Goal: Contribute content: Add original content to the website for others to see

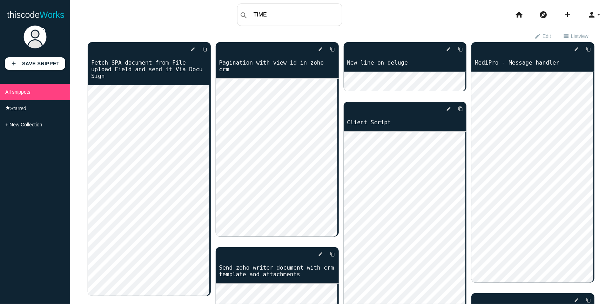
click at [295, 14] on input "TIME" at bounding box center [296, 14] width 92 height 15
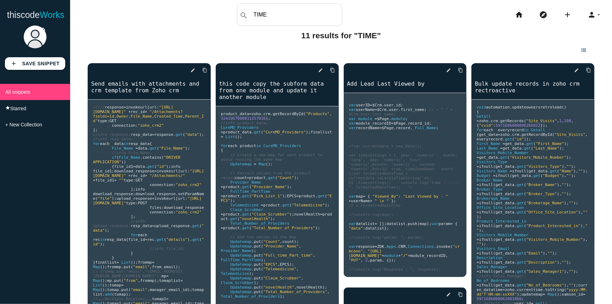
click at [302, 16] on input "TIME" at bounding box center [296, 14] width 92 height 15
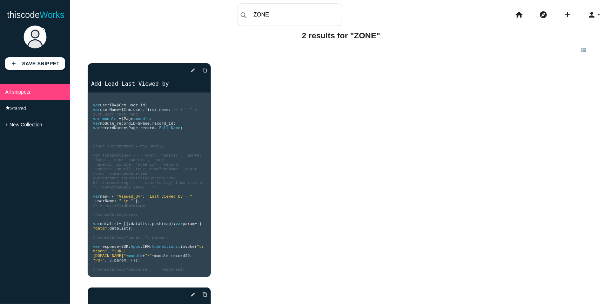
click at [301, 13] on input "ZONE" at bounding box center [296, 14] width 92 height 15
type input "time"
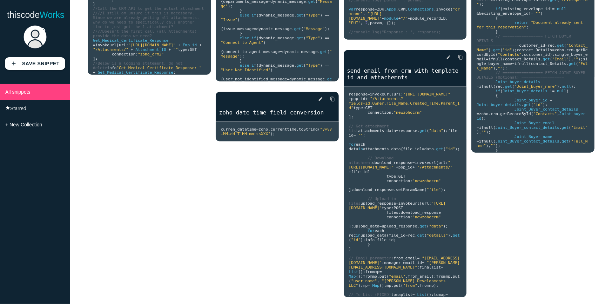
scroll to position [505, 0]
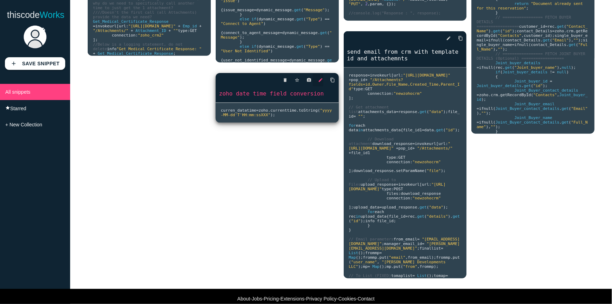
click at [319, 79] on icon "edit" at bounding box center [321, 80] width 5 height 13
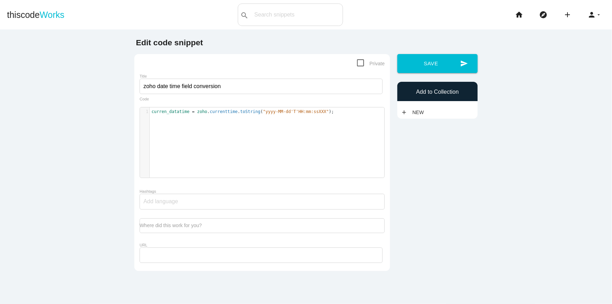
click at [218, 129] on div "1 curren_datatime = zoho . currenttime . toString ( "yyyy-MM-dd'T'HH:mm:ssXXX" …" at bounding box center [267, 147] width 255 height 81
type textarea "curren_datatime = zoho.currenttime.toString("yyyy-MM-dd'T'HH:mm:ssXXX");"
click at [218, 129] on div "x 1 curren_datatime = zoho . currenttime . toString ( "yyyy-MM-dd'T'HH:mm:ssXXX…" at bounding box center [267, 147] width 255 height 81
